Goal: Information Seeking & Learning: Learn about a topic

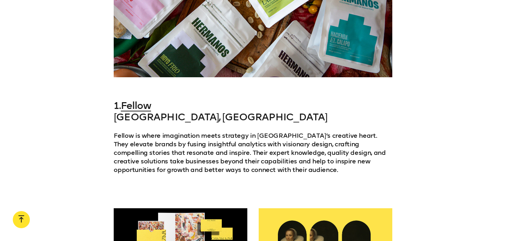
scroll to position [855, 0]
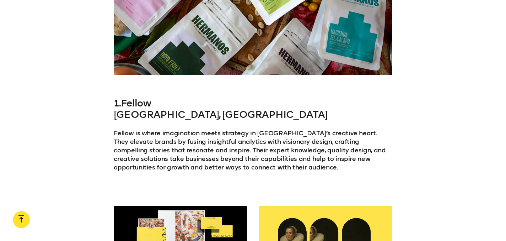
click at [138, 100] on link "Fellow" at bounding box center [136, 103] width 30 height 12
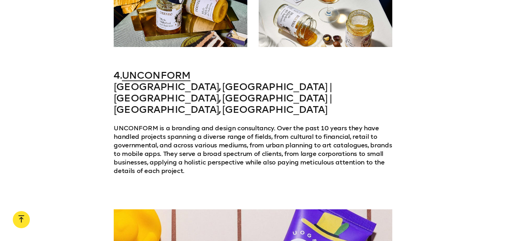
scroll to position [1786, 0]
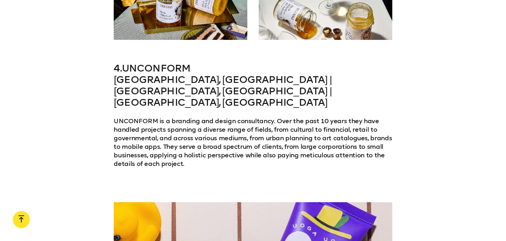
click at [164, 62] on link "UNCONFORM" at bounding box center [156, 68] width 69 height 12
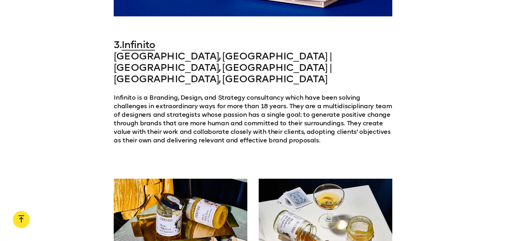
scroll to position [1573, 0]
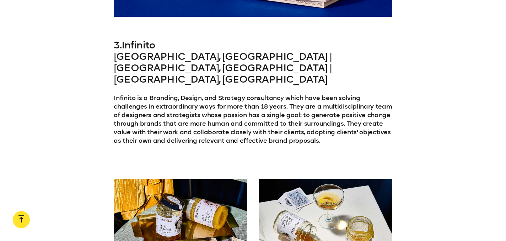
click at [144, 45] on link "Infinito" at bounding box center [138, 45] width 33 height 12
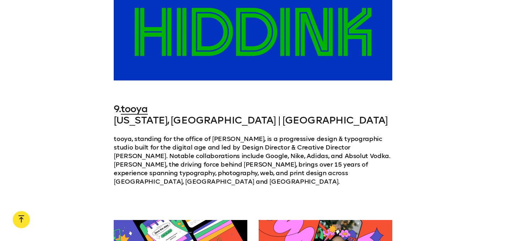
scroll to position [3566, 0]
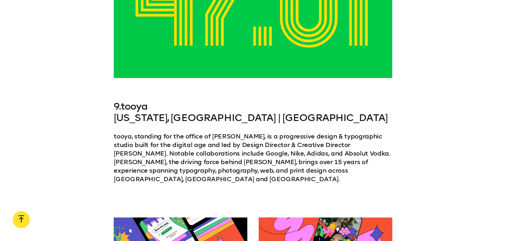
click at [139, 100] on link "tooya" at bounding box center [134, 106] width 27 height 12
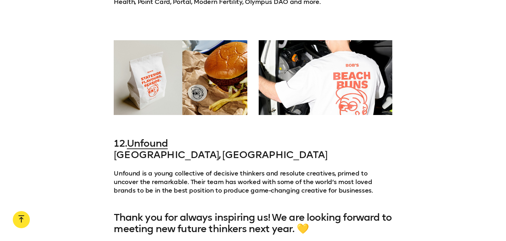
scroll to position [4414, 0]
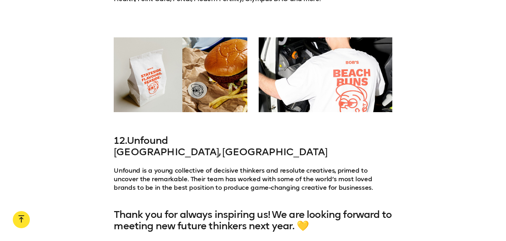
click at [155, 134] on link "Unfound" at bounding box center [147, 140] width 41 height 12
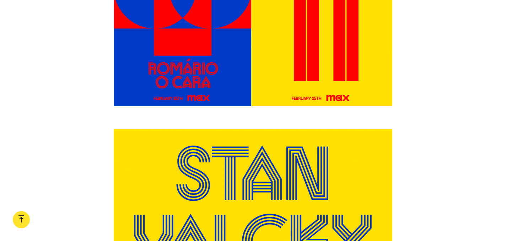
scroll to position [3359, 0]
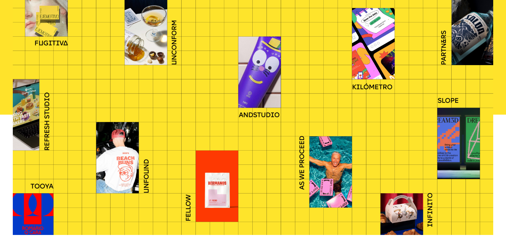
scroll to position [241, 0]
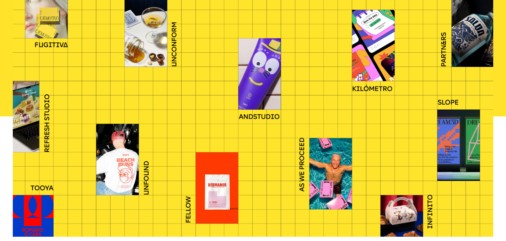
click at [400, 216] on div at bounding box center [253, 116] width 481 height 240
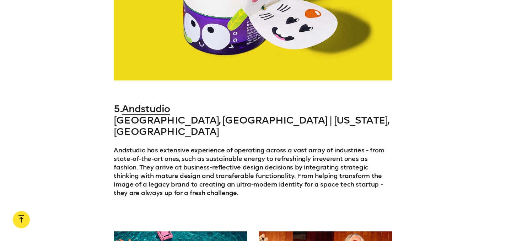
scroll to position [2248, 0]
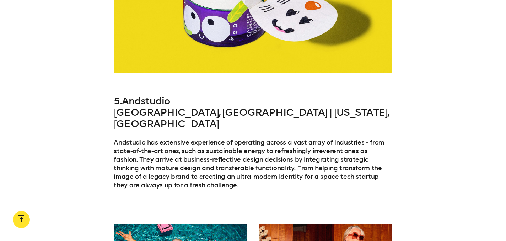
click at [144, 95] on link "Andstudio" at bounding box center [146, 101] width 48 height 12
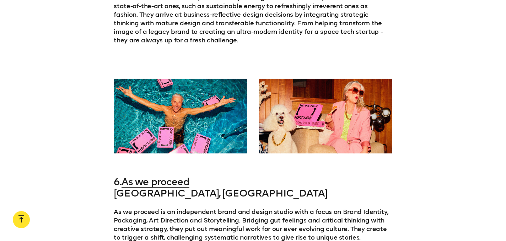
scroll to position [2398, 0]
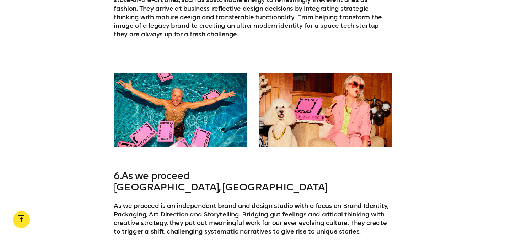
click at [164, 169] on link "As we proceed" at bounding box center [156, 175] width 68 height 12
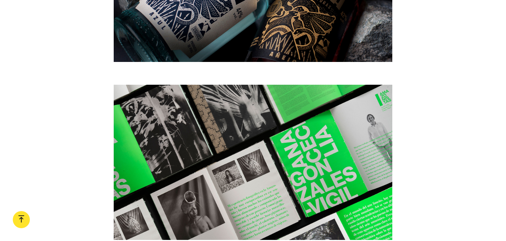
scroll to position [2670, 0]
